Goal: Use online tool/utility: Utilize a website feature to perform a specific function

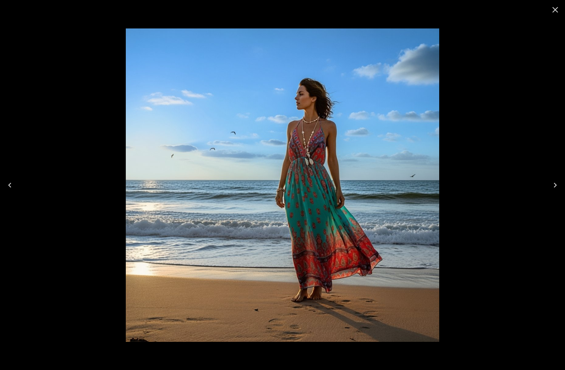
click at [552, 10] on icon "Close" at bounding box center [555, 10] width 10 height 10
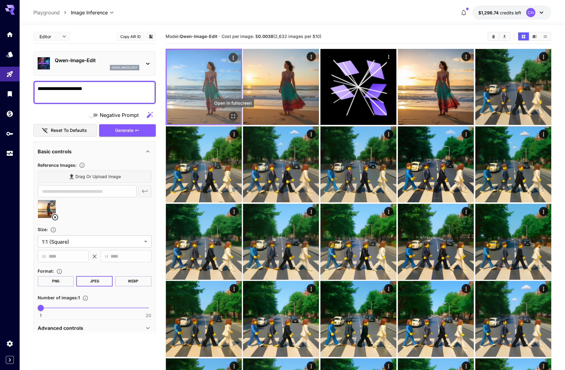
click at [234, 115] on icon "Open in fullscreen" at bounding box center [233, 116] width 6 height 6
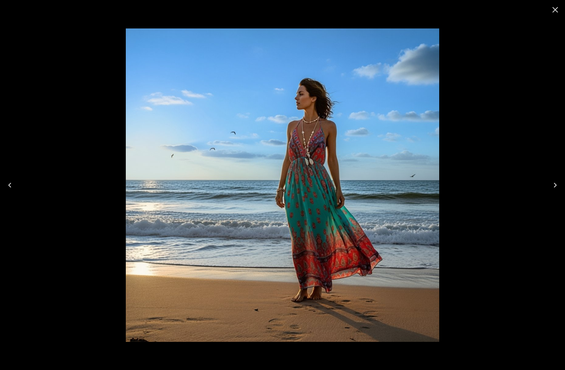
click at [556, 8] on icon "Close" at bounding box center [555, 10] width 10 height 10
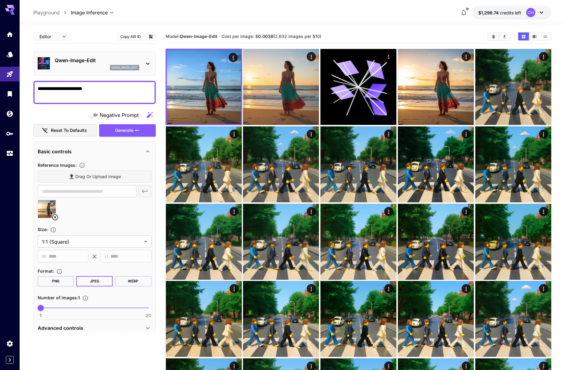
drag, startPoint x: 104, startPoint y: 89, endPoint x: 2, endPoint y: 83, distance: 102.4
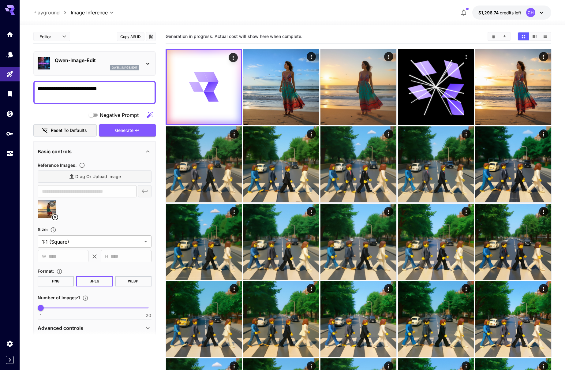
type textarea "**********"
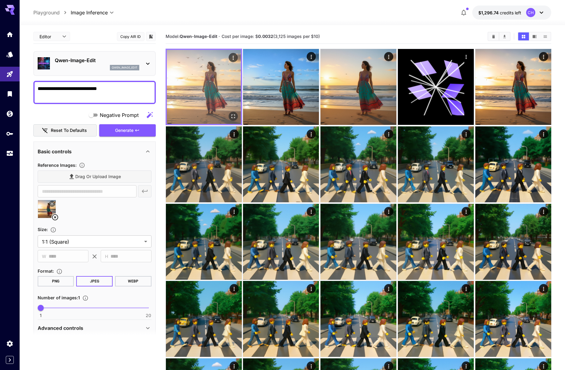
click at [208, 91] on img at bounding box center [204, 87] width 74 height 74
click at [235, 116] on icon "Open in fullscreen" at bounding box center [233, 116] width 6 height 6
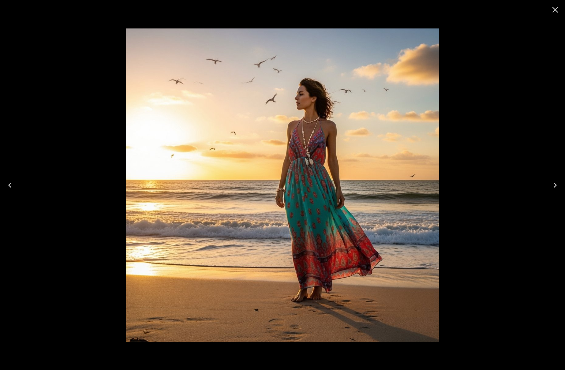
click at [557, 11] on icon "Close" at bounding box center [555, 10] width 6 height 6
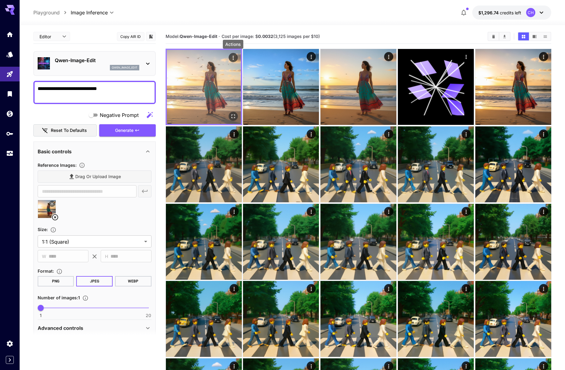
click at [232, 55] on icon "Actions" at bounding box center [233, 58] width 6 height 6
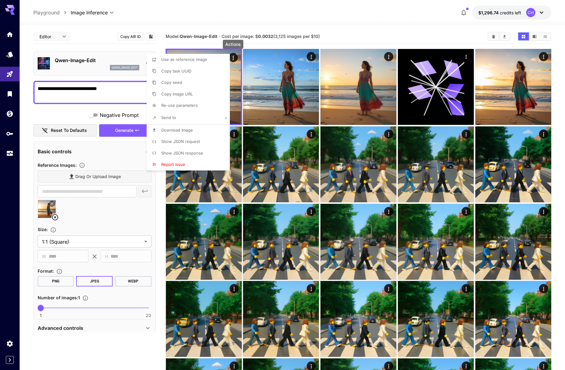
click at [186, 131] on span "Download Image" at bounding box center [177, 130] width 32 height 5
click at [169, 39] on div at bounding box center [282, 185] width 565 height 370
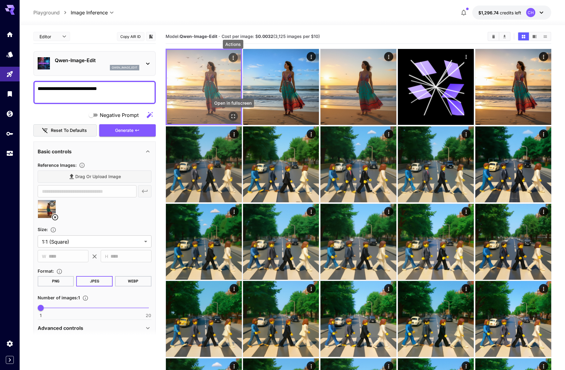
click at [230, 115] on icon "Open in fullscreen" at bounding box center [233, 116] width 6 height 6
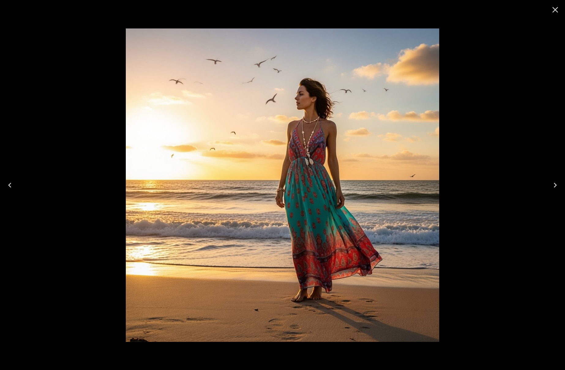
click at [552, 10] on icon "Close" at bounding box center [555, 10] width 10 height 10
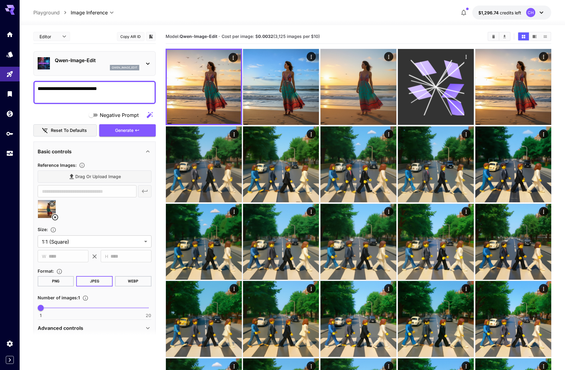
scroll to position [13, 0]
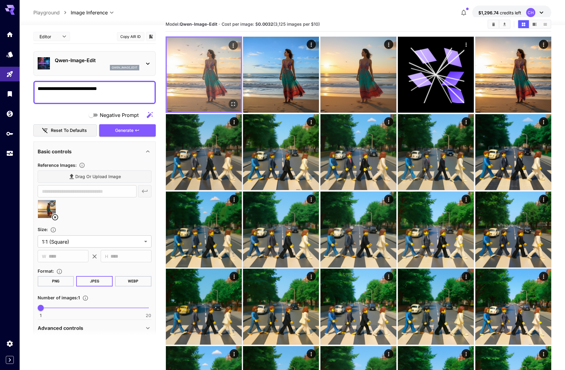
click at [200, 72] on img at bounding box center [204, 75] width 74 height 74
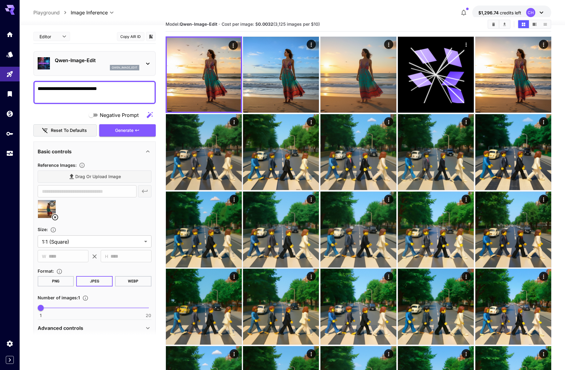
scroll to position [0, 0]
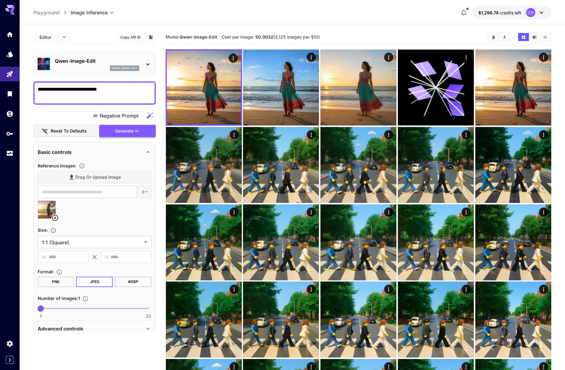
click at [131, 128] on span "Generate" at bounding box center [124, 131] width 18 height 8
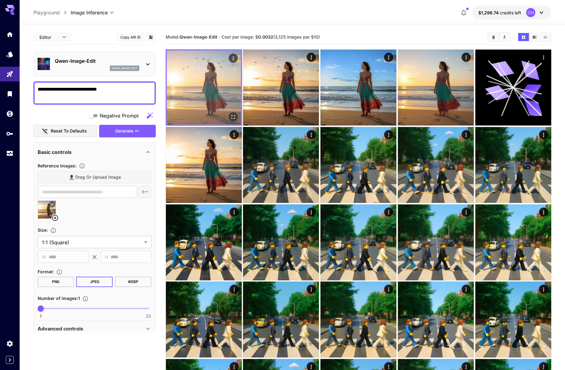
click at [213, 98] on img at bounding box center [204, 87] width 74 height 74
click at [232, 117] on icon "Open in fullscreen" at bounding box center [233, 117] width 6 height 6
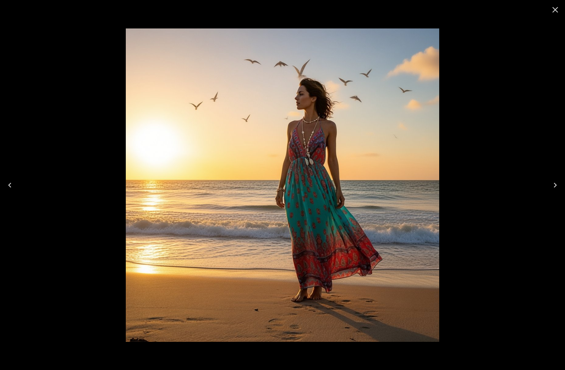
click at [557, 12] on icon "Close" at bounding box center [555, 10] width 6 height 6
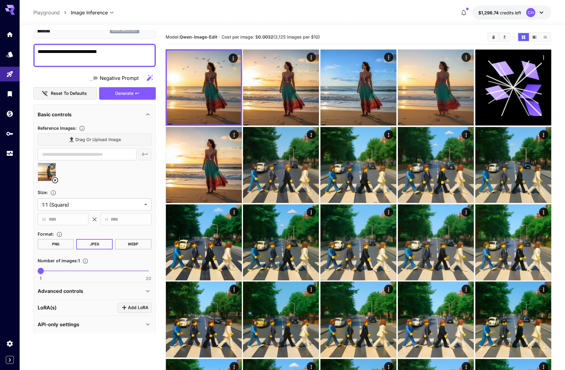
scroll to position [42, 0]
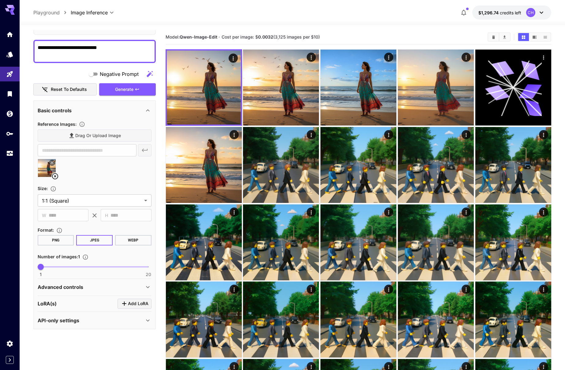
click at [69, 294] on div "Advanced controls Seed : ​ Scheduler : ***** ​ Steps : 8 1 100 8 CFG scale : 4 …" at bounding box center [95, 287] width 114 height 17
click at [75, 286] on p "Advanced controls" at bounding box center [61, 286] width 46 height 7
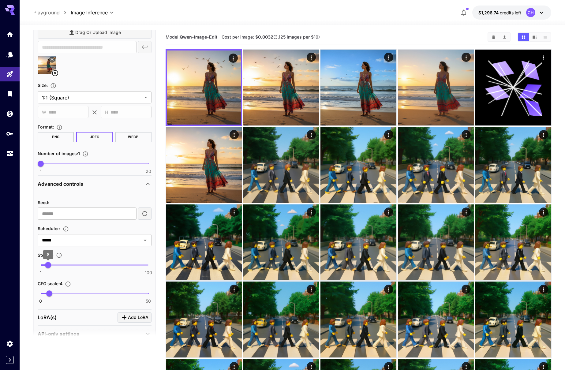
scroll to position [148, 0]
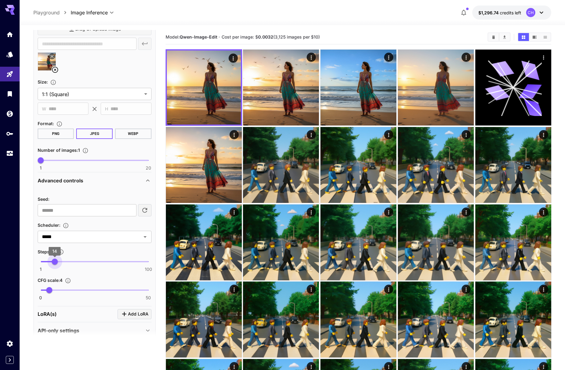
type input "**"
drag, startPoint x: 50, startPoint y: 261, endPoint x: 61, endPoint y: 261, distance: 11.0
click at [61, 261] on span "20" at bounding box center [61, 262] width 6 height 6
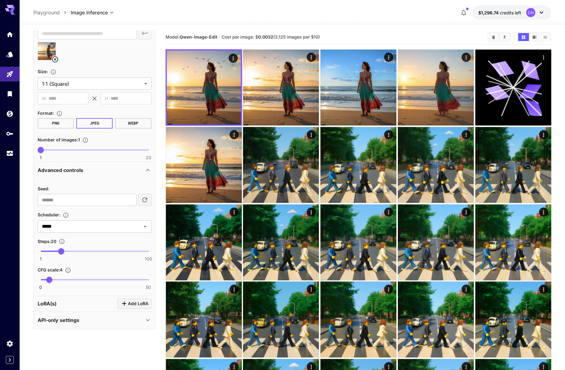
scroll to position [0, 0]
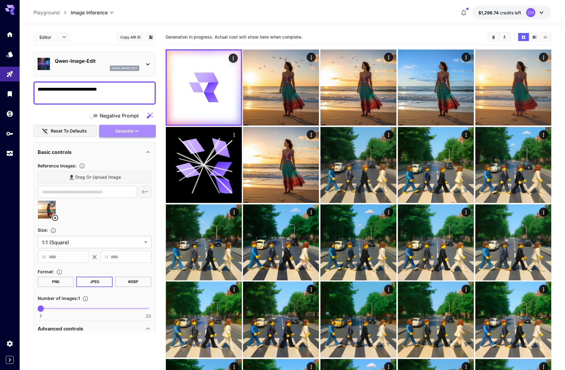
click at [132, 134] on span "Generate" at bounding box center [124, 131] width 18 height 8
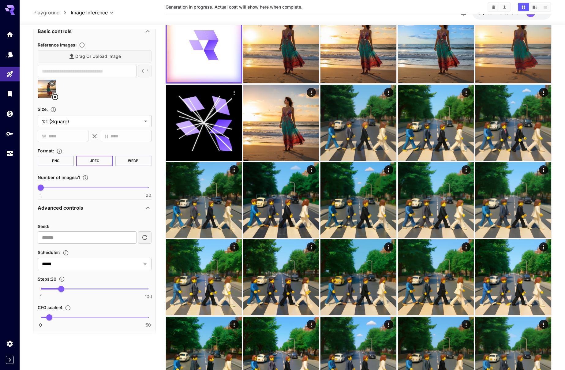
scroll to position [120, 0]
click at [91, 264] on input "*****" at bounding box center [85, 264] width 92 height 9
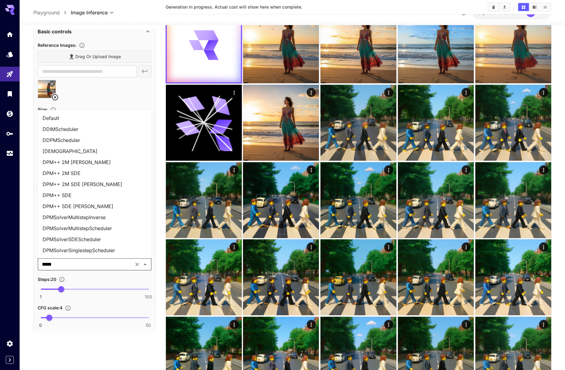
scroll to position [174, 0]
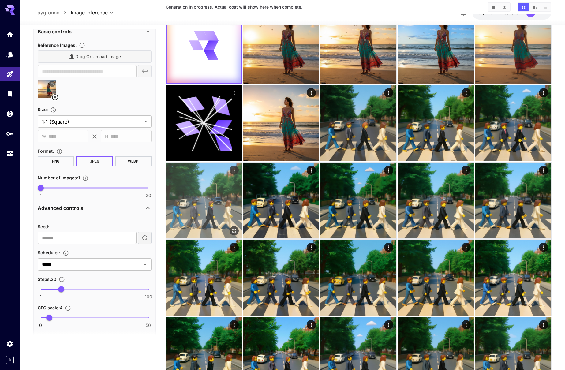
scroll to position [0, 0]
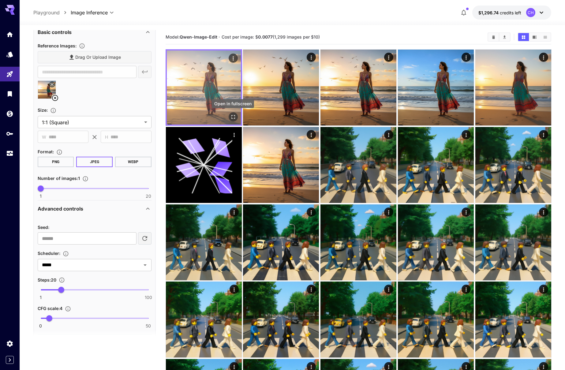
click at [234, 116] on icon "Open in fullscreen" at bounding box center [233, 117] width 4 height 4
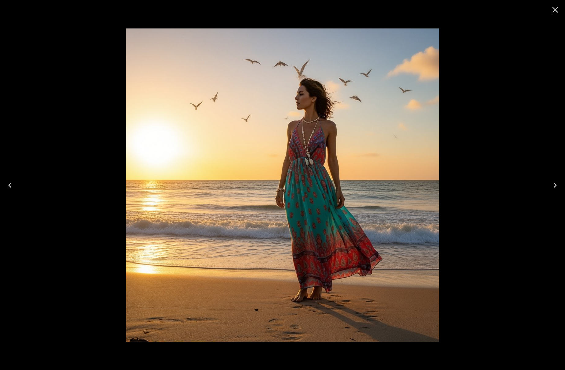
click at [558, 8] on icon "Close" at bounding box center [555, 10] width 10 height 10
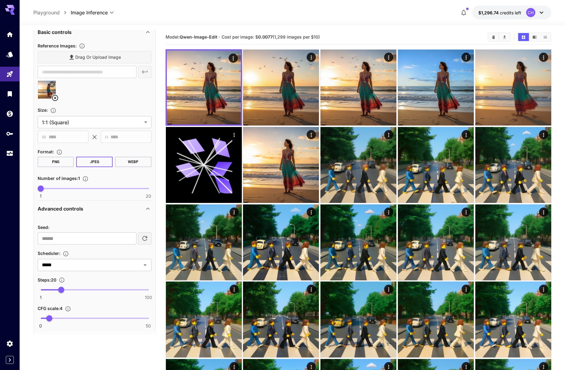
click at [54, 99] on icon at bounding box center [54, 97] width 7 height 7
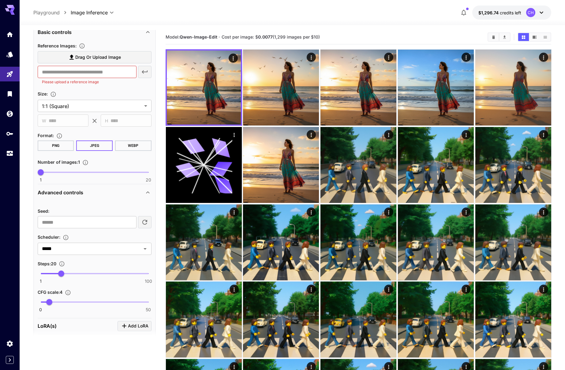
click at [79, 58] on span "Drag or upload image" at bounding box center [98, 58] width 46 height 8
click at [0, 0] on input "Drag or upload image" at bounding box center [0, 0] width 0 height 0
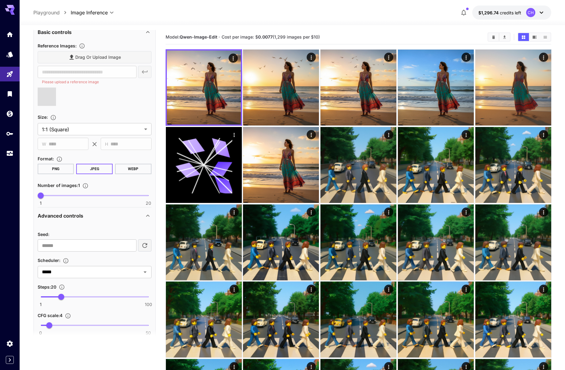
type input "**********"
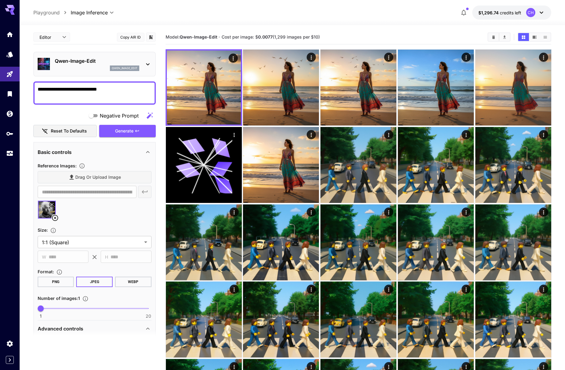
click at [78, 86] on textarea "**********" at bounding box center [95, 93] width 114 height 15
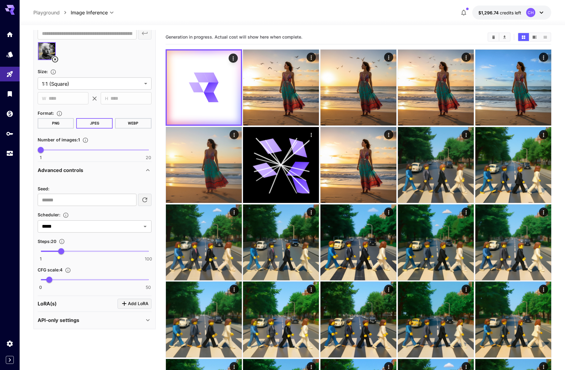
scroll to position [5, 0]
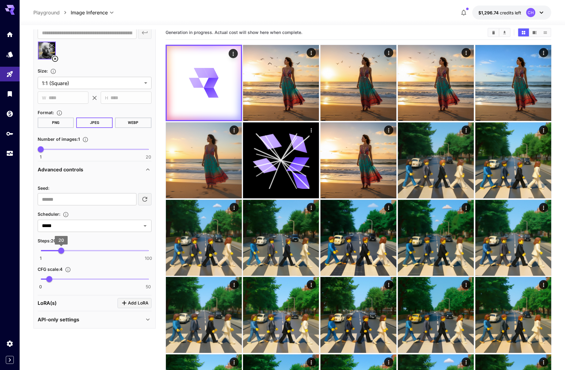
type textarea "**********"
type input "*"
drag, startPoint x: 64, startPoint y: 250, endPoint x: 48, endPoint y: 255, distance: 16.2
click at [48, 254] on span "8" at bounding box center [48, 251] width 6 height 6
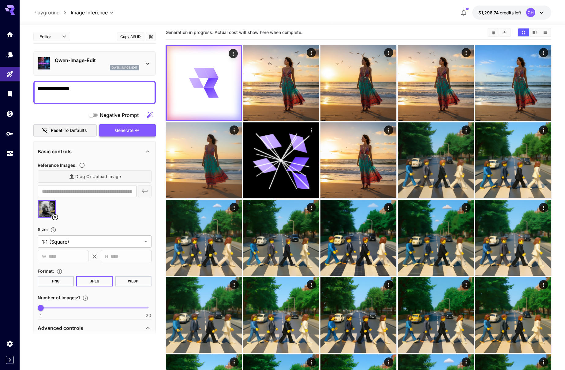
click at [127, 130] on span "Generate" at bounding box center [124, 131] width 18 height 8
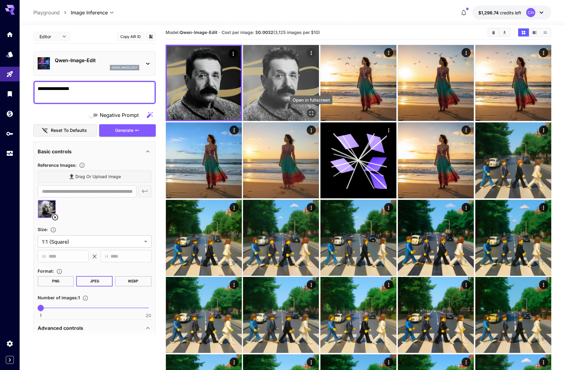
click at [311, 112] on icon "Open in fullscreen" at bounding box center [311, 113] width 6 height 6
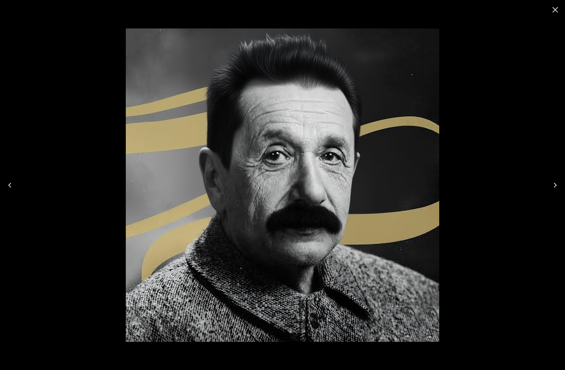
click at [552, 10] on icon "Close" at bounding box center [555, 10] width 10 height 10
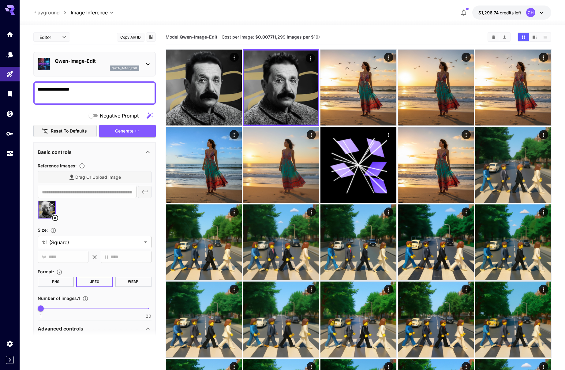
click at [56, 88] on textarea "**********" at bounding box center [95, 93] width 114 height 15
type textarea "**********"
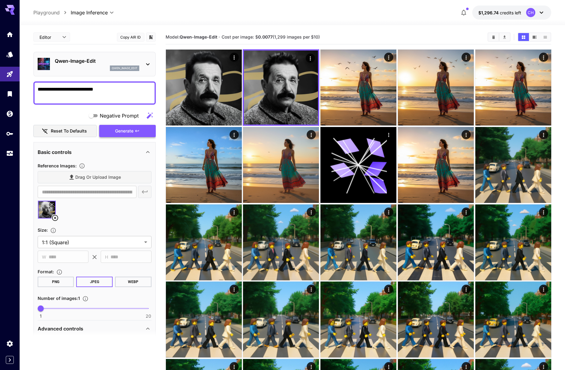
click at [133, 134] on span "Generate" at bounding box center [124, 131] width 18 height 8
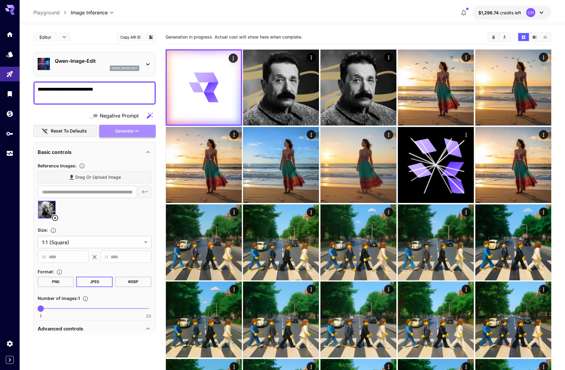
click at [133, 134] on span "Generate" at bounding box center [124, 131] width 18 height 8
click at [135, 131] on icon "button" at bounding box center [137, 131] width 5 height 5
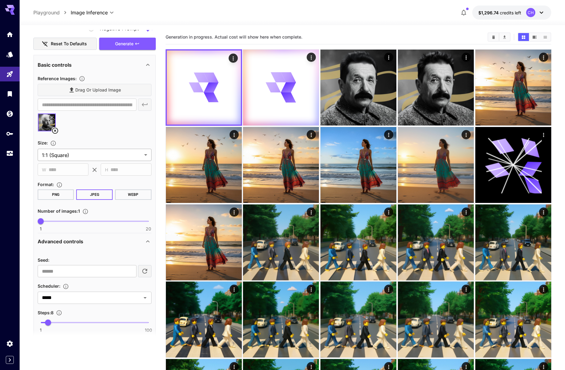
scroll to position [122, 0]
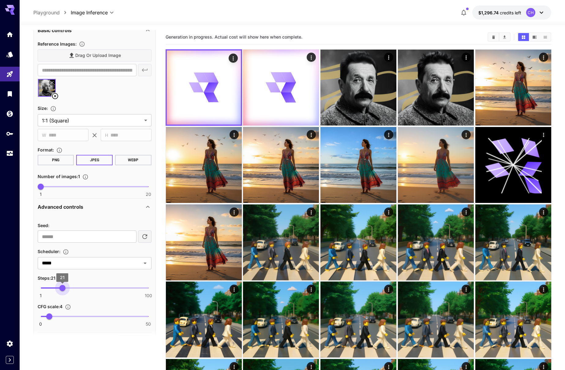
type input "**"
drag, startPoint x: 48, startPoint y: 288, endPoint x: 61, endPoint y: 286, distance: 12.9
click at [61, 286] on span "20" at bounding box center [61, 288] width 6 height 6
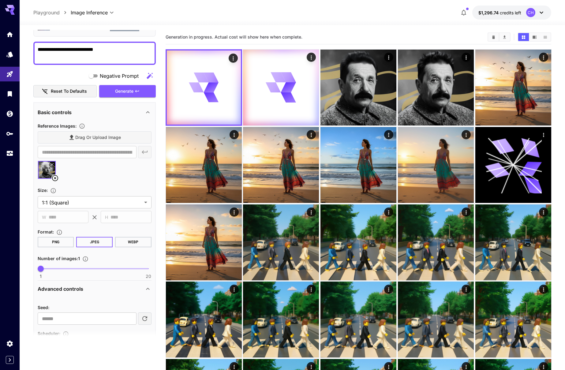
scroll to position [0, 0]
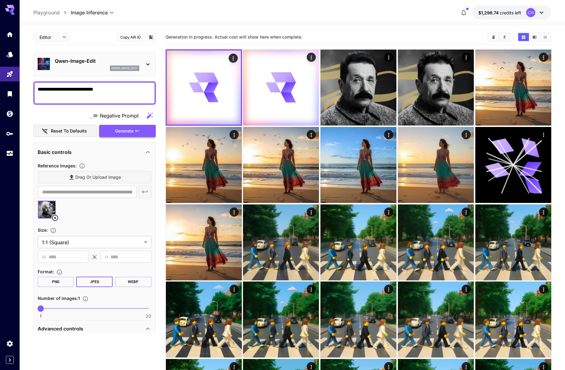
click at [134, 132] on button "Generate" at bounding box center [127, 131] width 56 height 13
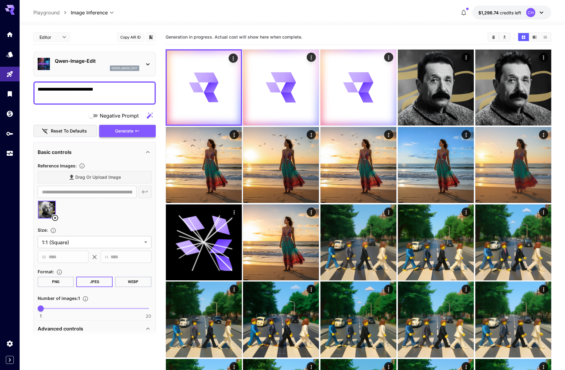
click at [140, 129] on button "Generate" at bounding box center [127, 131] width 56 height 13
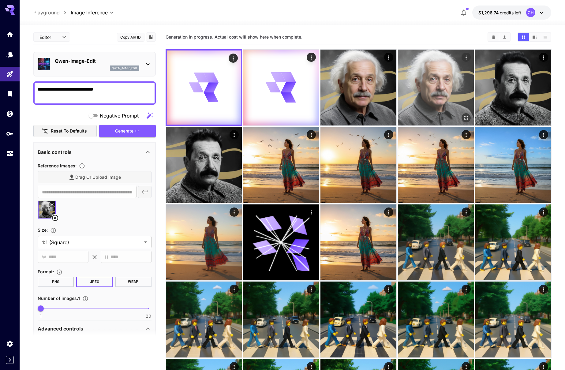
click at [468, 118] on icon "Open in fullscreen" at bounding box center [466, 118] width 4 height 4
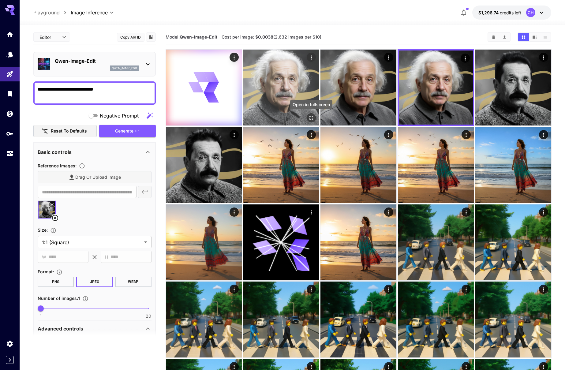
click at [312, 119] on icon "Open in fullscreen" at bounding box center [311, 118] width 4 height 4
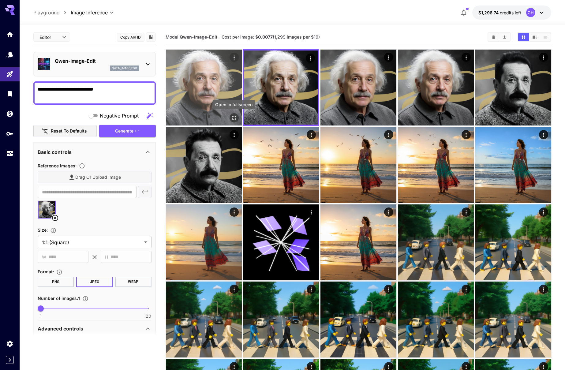
click at [233, 118] on icon "Open in fullscreen" at bounding box center [234, 118] width 6 height 6
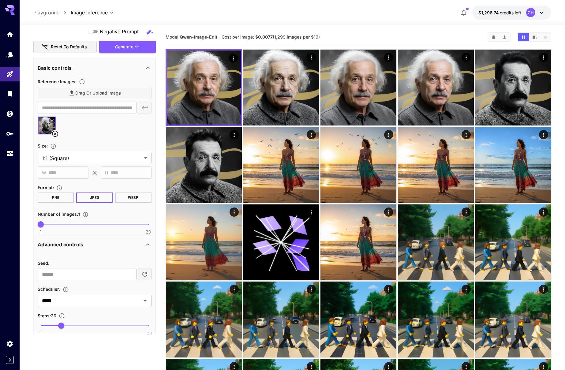
scroll to position [159, 0]
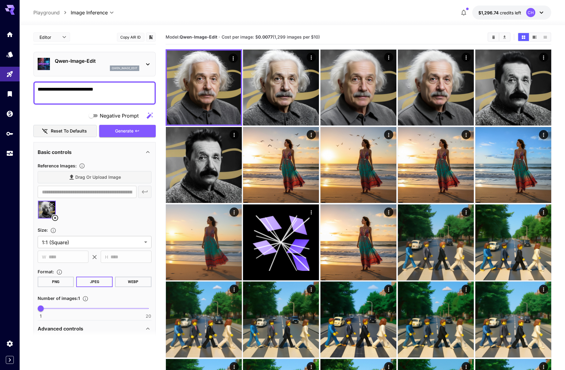
drag, startPoint x: 71, startPoint y: 89, endPoint x: 155, endPoint y: 91, distance: 83.2
click at [155, 91] on div "**********" at bounding box center [94, 92] width 122 height 23
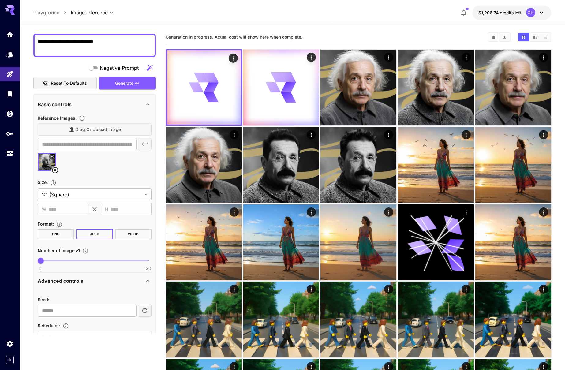
scroll to position [152, 0]
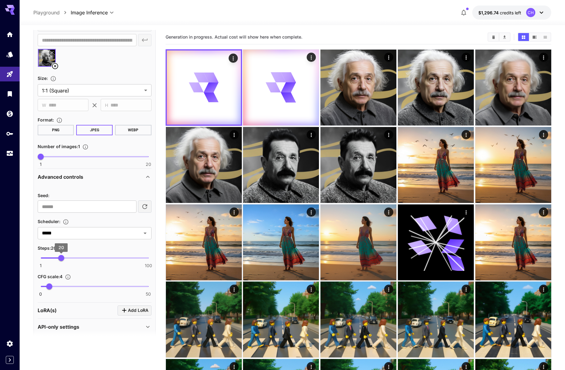
type textarea "**********"
type input "*"
drag, startPoint x: 61, startPoint y: 258, endPoint x: 48, endPoint y: 263, distance: 13.8
click at [48, 261] on span "8" at bounding box center [48, 258] width 6 height 6
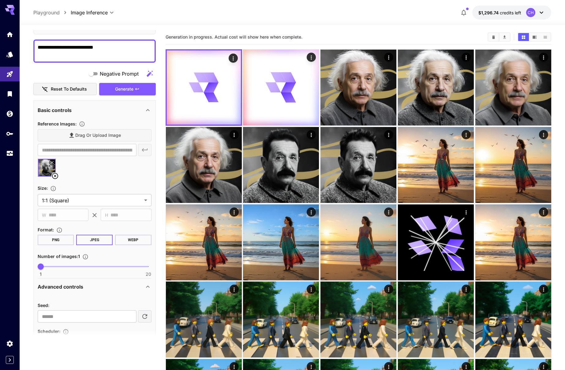
scroll to position [0, 0]
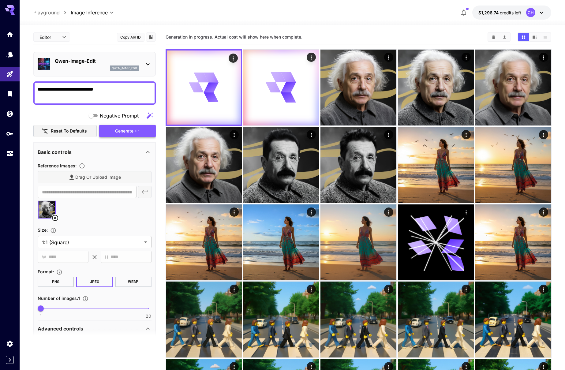
click at [132, 127] on span "Generate" at bounding box center [124, 131] width 18 height 8
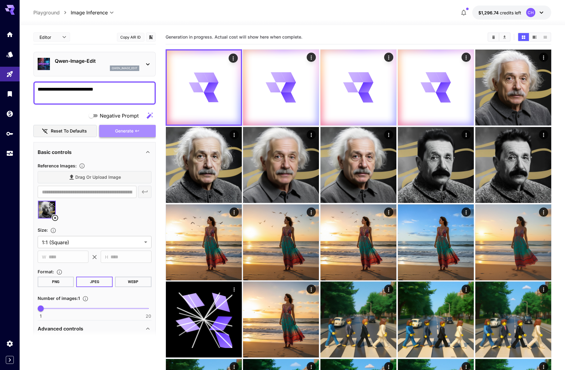
click at [134, 129] on button "Generate" at bounding box center [127, 131] width 56 height 13
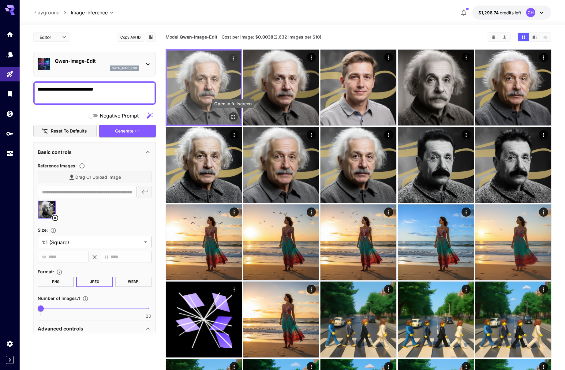
click at [231, 116] on icon "Open in fullscreen" at bounding box center [233, 117] width 6 height 6
click at [231, 115] on icon "Open in fullscreen" at bounding box center [233, 117] width 6 height 6
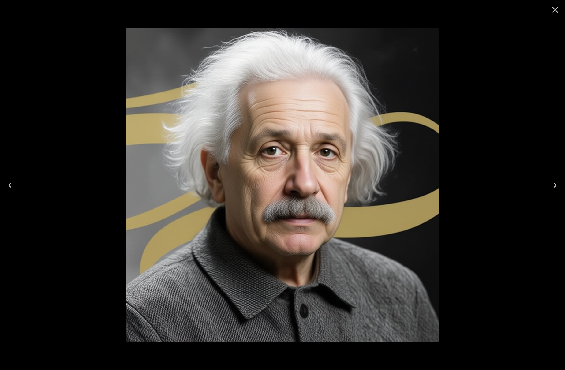
click at [555, 6] on icon "Close" at bounding box center [555, 10] width 10 height 10
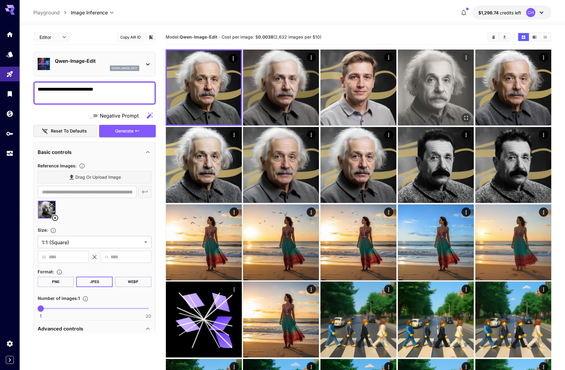
click at [435, 95] on img at bounding box center [436, 88] width 76 height 76
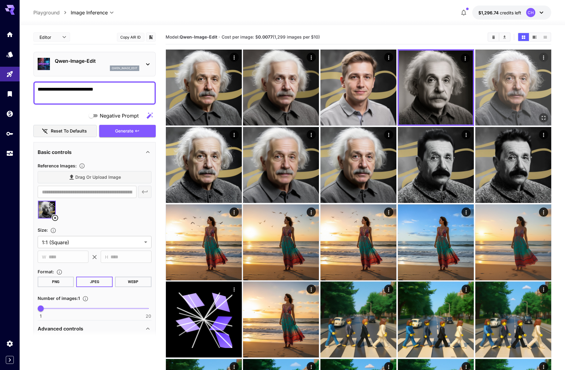
click at [519, 92] on img at bounding box center [513, 88] width 76 height 76
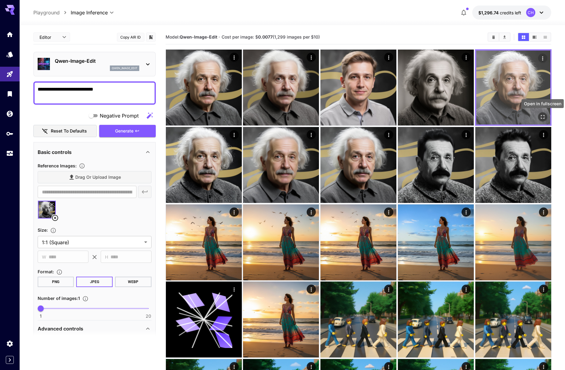
click at [540, 116] on icon "Open in fullscreen" at bounding box center [542, 117] width 6 height 6
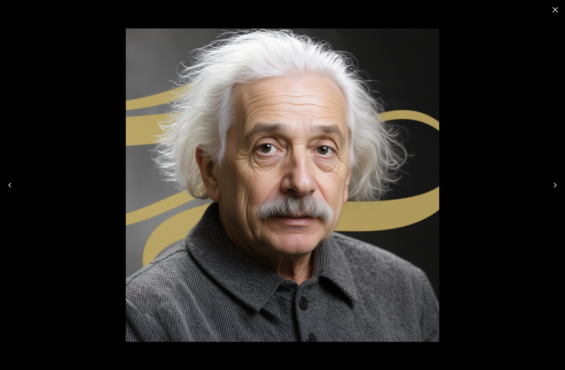
click at [549, 10] on button "Close" at bounding box center [555, 9] width 15 height 15
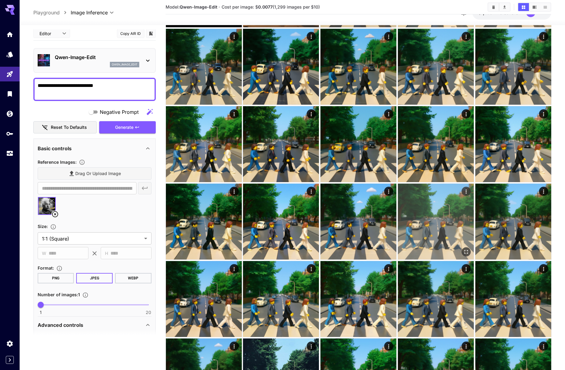
scroll to position [330, 0]
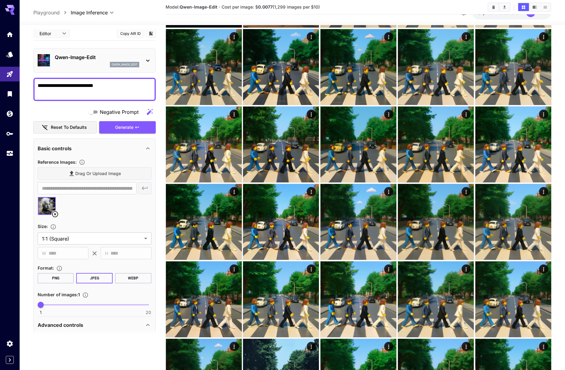
click at [56, 215] on icon at bounding box center [54, 214] width 7 height 7
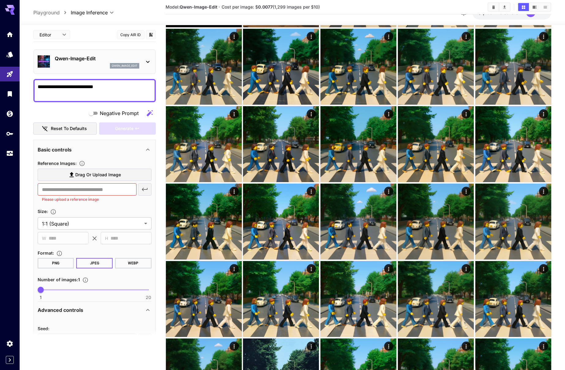
scroll to position [4, 0]
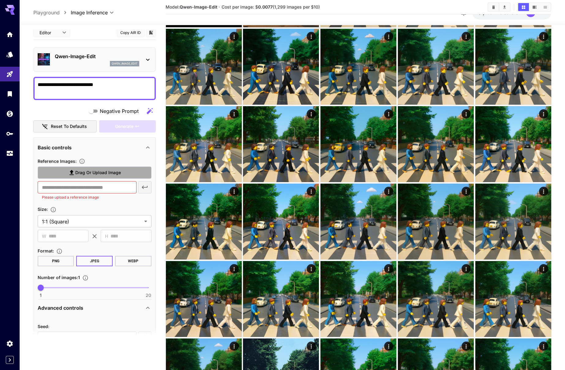
click at [90, 177] on label "Drag or upload image" at bounding box center [95, 172] width 114 height 13
click at [0, 0] on input "Drag or upload image" at bounding box center [0, 0] width 0 height 0
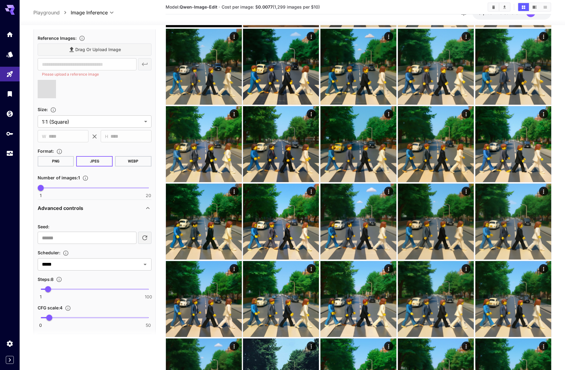
type input "**********"
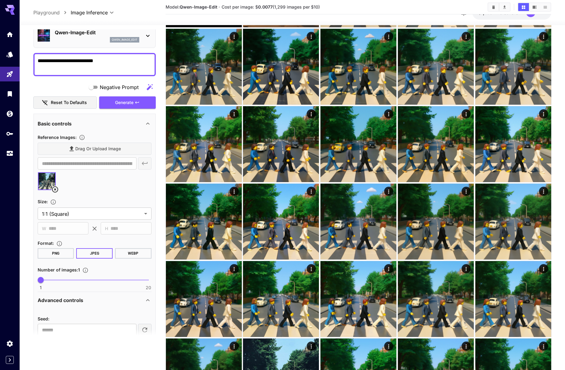
scroll to position [0, 0]
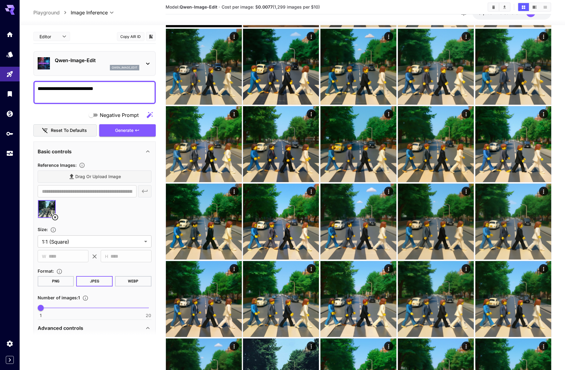
click at [58, 91] on textarea "**********" at bounding box center [95, 92] width 114 height 15
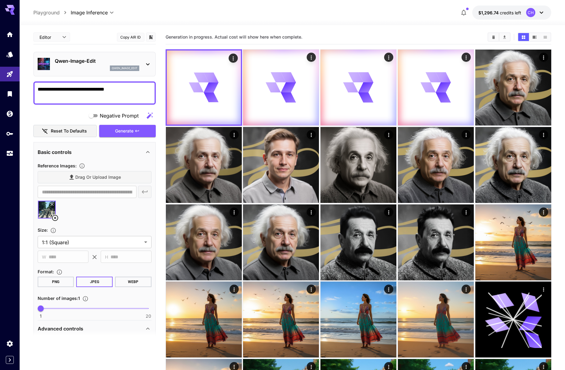
type textarea "**********"
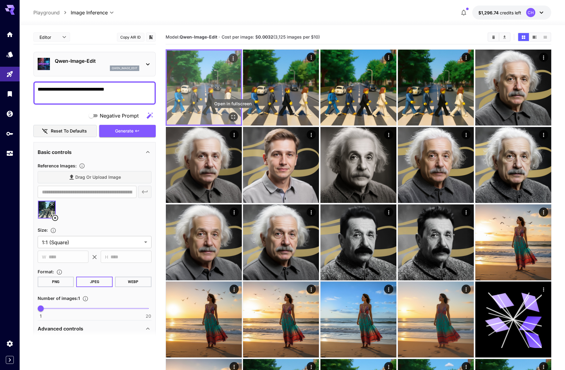
click at [231, 117] on icon "Open in fullscreen" at bounding box center [233, 117] width 6 height 6
click at [236, 116] on icon "Open in fullscreen" at bounding box center [233, 117] width 6 height 6
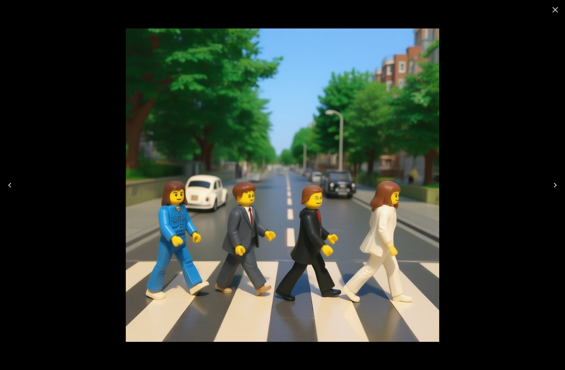
click at [552, 13] on icon "Close" at bounding box center [555, 10] width 10 height 10
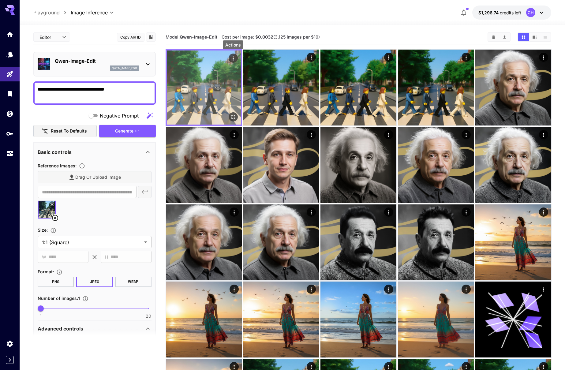
click at [232, 58] on icon "Actions" at bounding box center [233, 58] width 6 height 6
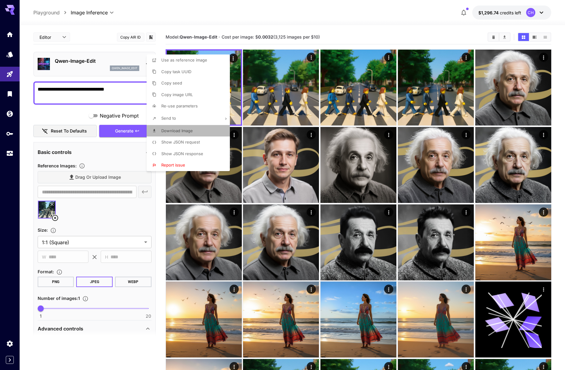
click at [186, 129] on span "Download Image" at bounding box center [177, 130] width 32 height 5
click at [274, 88] on div at bounding box center [282, 185] width 565 height 370
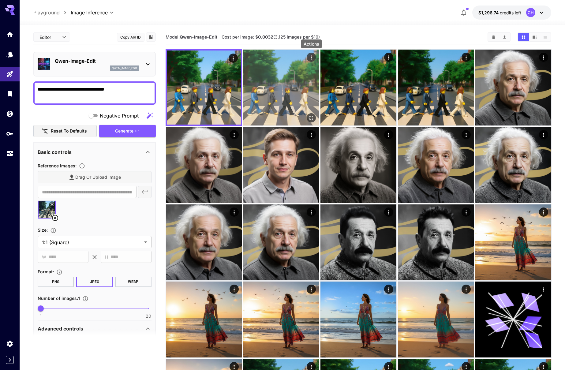
click at [312, 55] on icon "Actions" at bounding box center [311, 57] width 6 height 6
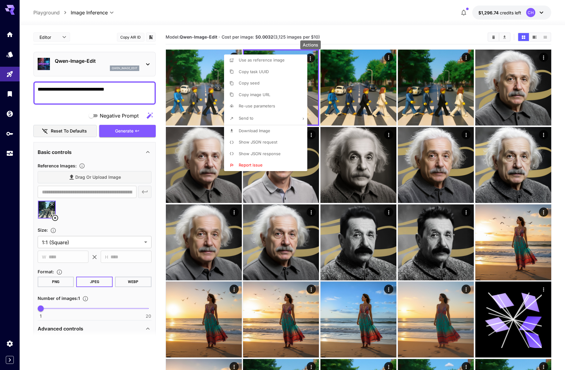
click at [269, 129] on span "Download Image" at bounding box center [255, 130] width 32 height 5
click at [375, 89] on div at bounding box center [282, 185] width 565 height 370
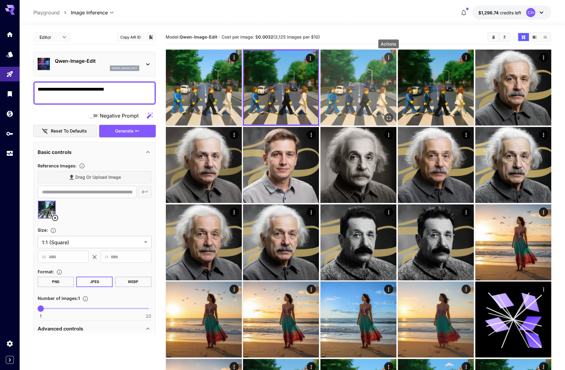
click at [389, 57] on icon "Actions" at bounding box center [389, 57] width 6 height 6
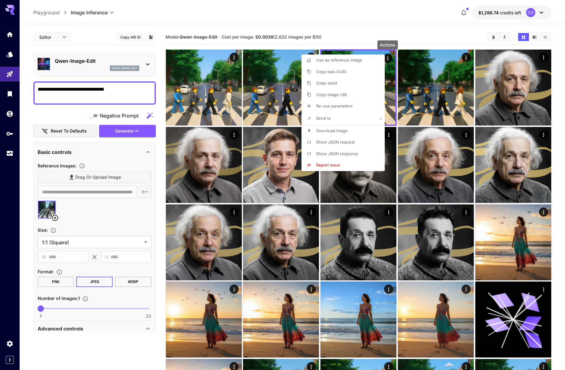
click at [349, 134] on li "Download Image" at bounding box center [344, 131] width 87 height 12
click at [456, 62] on div at bounding box center [282, 185] width 565 height 370
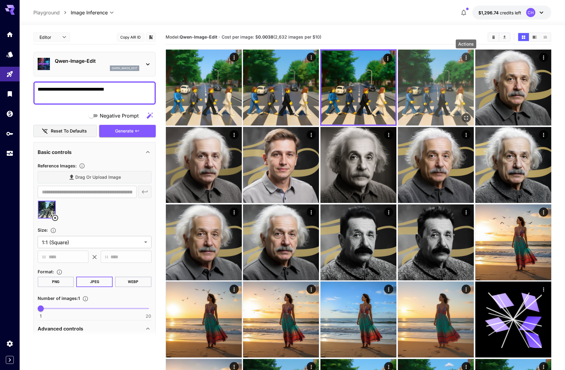
click at [467, 58] on icon "Actions" at bounding box center [466, 57] width 6 height 6
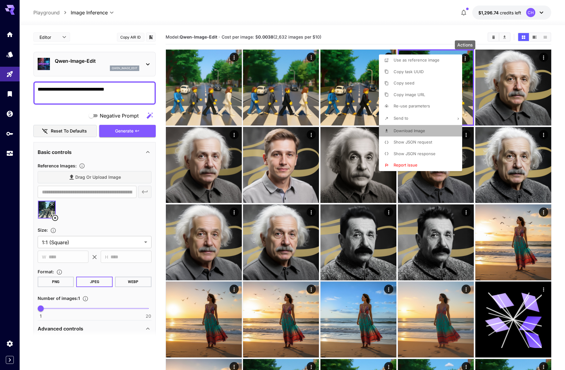
click at [408, 128] on span "Download Image" at bounding box center [410, 130] width 32 height 5
click at [212, 21] on div at bounding box center [282, 185] width 565 height 370
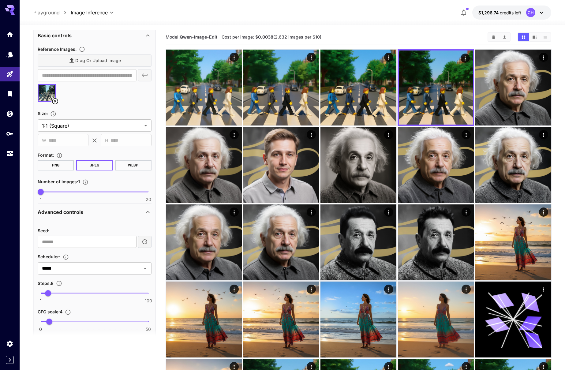
scroll to position [116, 0]
type input "**"
drag, startPoint x: 48, startPoint y: 296, endPoint x: 61, endPoint y: 296, distance: 12.6
click at [61, 296] on span "20" at bounding box center [61, 294] width 6 height 6
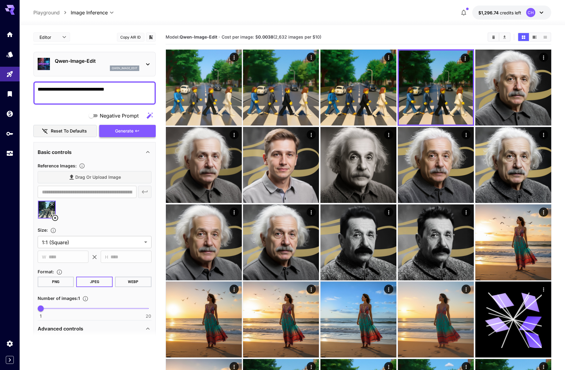
click at [132, 130] on span "Generate" at bounding box center [124, 131] width 18 height 8
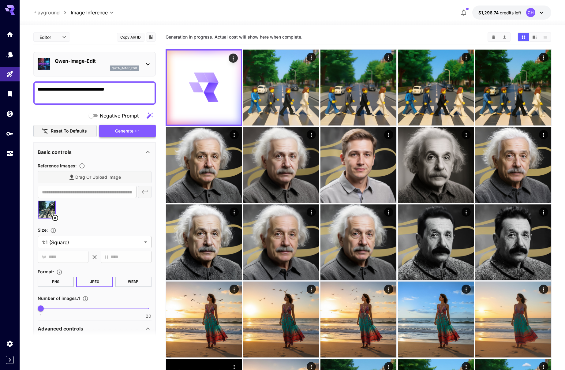
click at [132, 130] on span "Generate" at bounding box center [124, 131] width 18 height 8
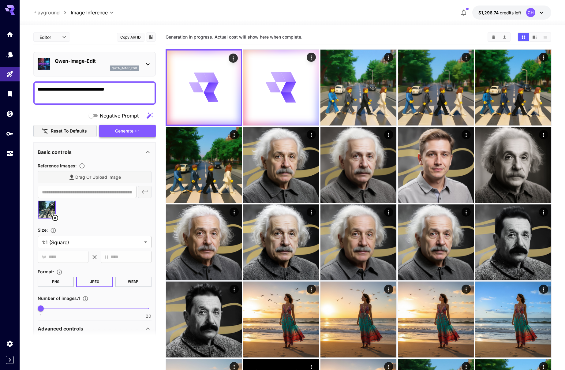
click at [132, 130] on span "Generate" at bounding box center [124, 131] width 18 height 8
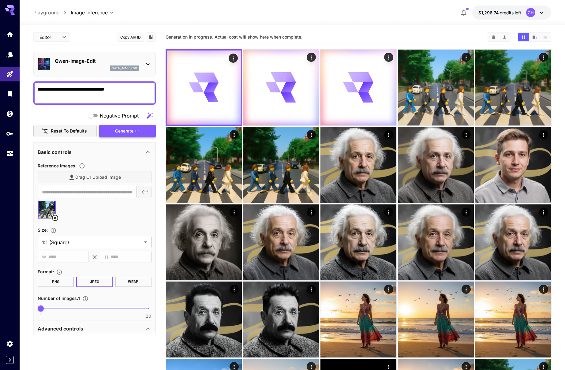
click at [132, 130] on span "Generate" at bounding box center [124, 131] width 18 height 8
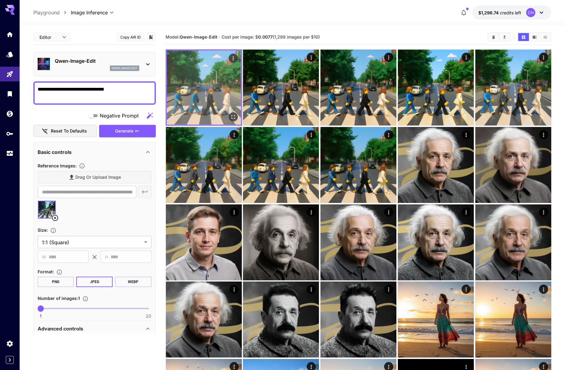
click at [234, 117] on icon "Open in fullscreen" at bounding box center [233, 117] width 6 height 6
click at [235, 118] on icon "Open in fullscreen" at bounding box center [233, 117] width 6 height 6
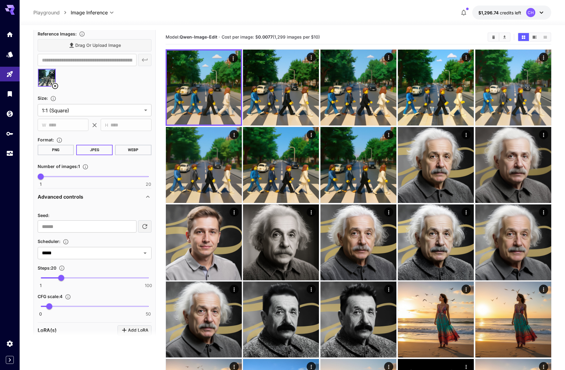
scroll to position [159, 0]
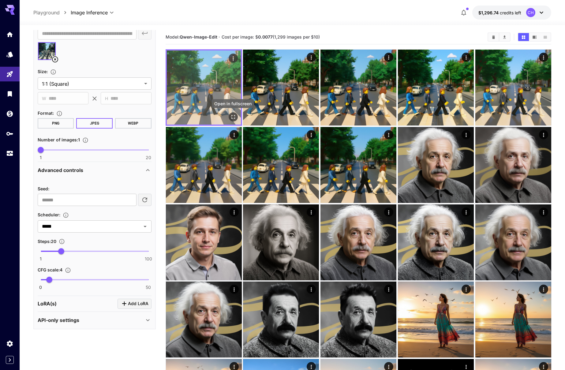
click at [233, 115] on icon "Open in fullscreen" at bounding box center [233, 117] width 6 height 6
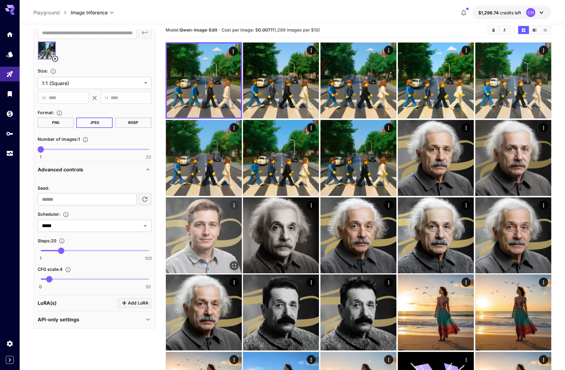
scroll to position [8, 0]
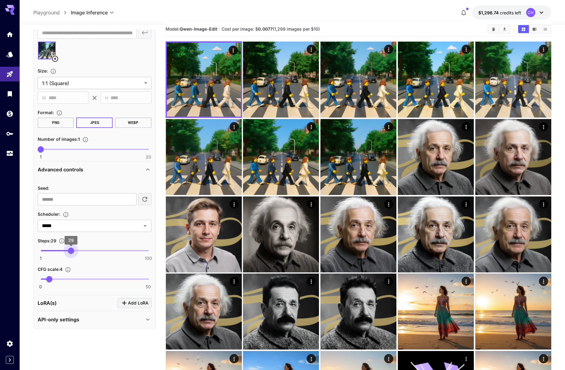
type input "**"
drag, startPoint x: 62, startPoint y: 251, endPoint x: 79, endPoint y: 250, distance: 17.2
click at [72, 250] on span "30" at bounding box center [72, 251] width 6 height 6
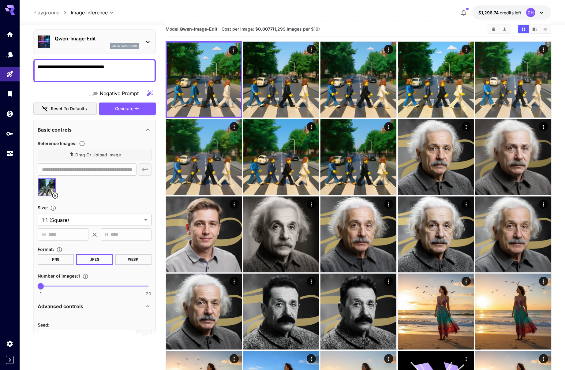
scroll to position [0, 0]
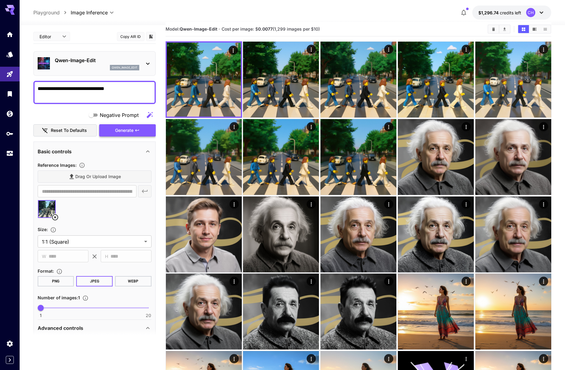
click at [132, 129] on span "Generate" at bounding box center [124, 131] width 18 height 8
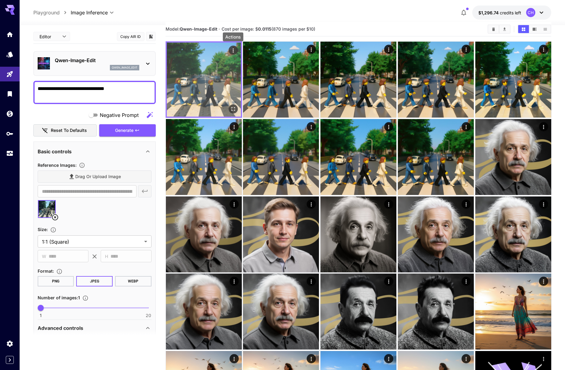
click at [232, 50] on icon "Actions" at bounding box center [233, 50] width 6 height 6
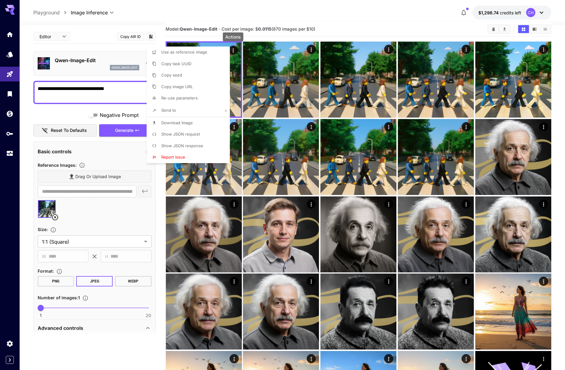
click at [187, 62] on span "Copy task UUID" at bounding box center [176, 63] width 30 height 5
